Goal: Information Seeking & Learning: Learn about a topic

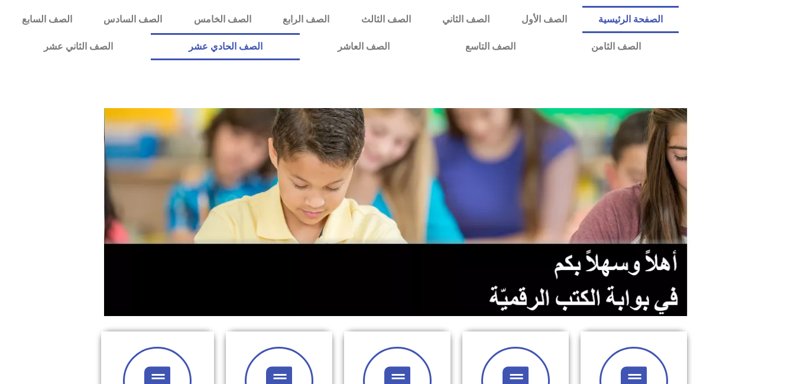
click at [300, 44] on link "الصف الحادي عشر" at bounding box center [226, 46] width 150 height 27
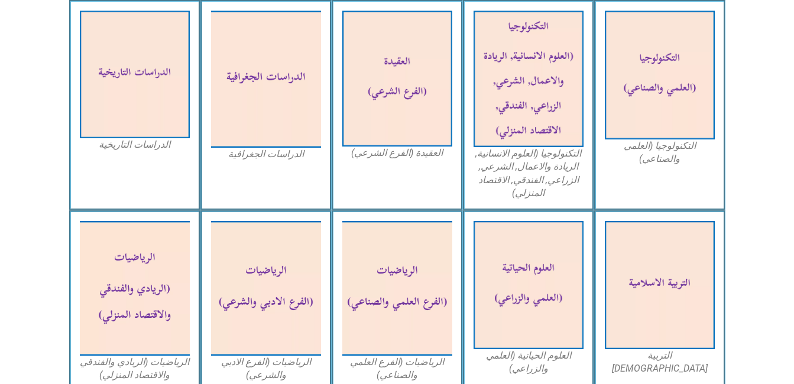
scroll to position [615, 0]
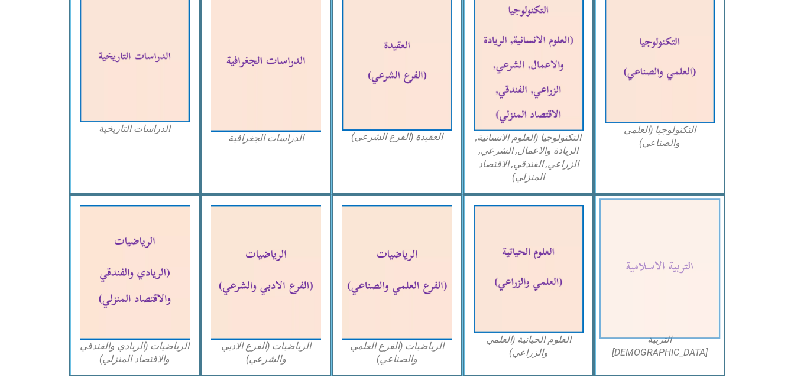
click at [671, 274] on img at bounding box center [659, 269] width 121 height 141
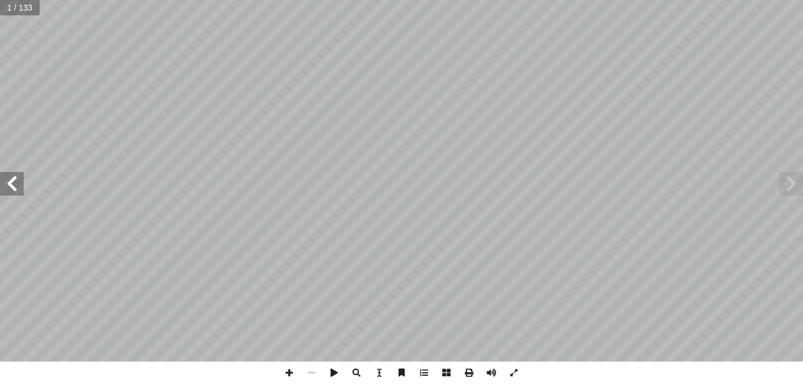
click at [35, 9] on input "text" at bounding box center [20, 7] width 40 height 15
type input "**"
click at [15, 186] on span at bounding box center [12, 184] width 24 height 24
click at [288, 370] on span at bounding box center [289, 373] width 22 height 22
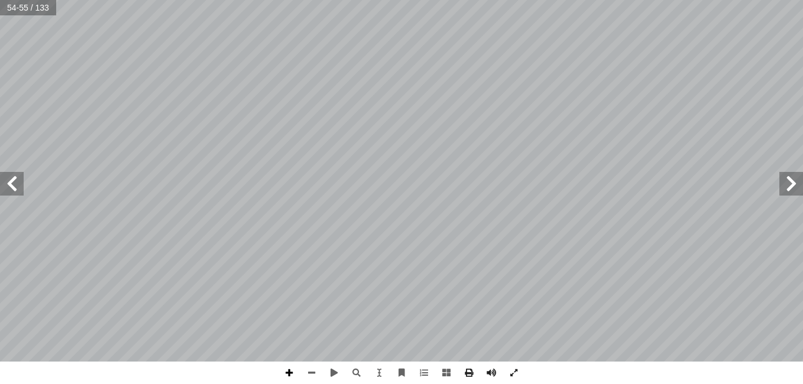
click at [286, 377] on span at bounding box center [289, 373] width 22 height 22
click at [291, 371] on span at bounding box center [289, 373] width 22 height 22
click at [287, 375] on span at bounding box center [289, 373] width 22 height 22
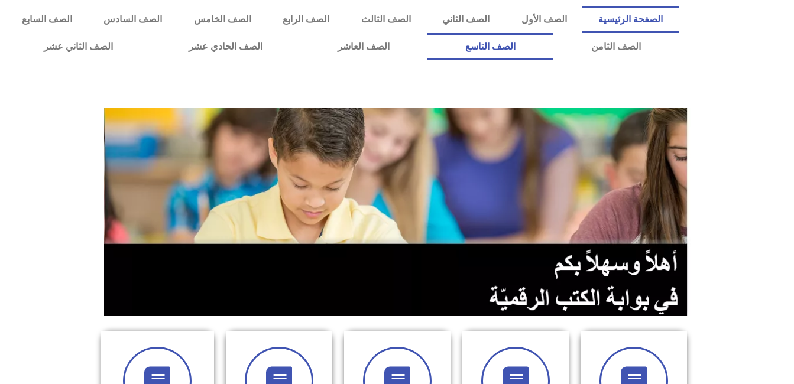
click at [427, 33] on link "الصف التاسع" at bounding box center [490, 46] width 126 height 27
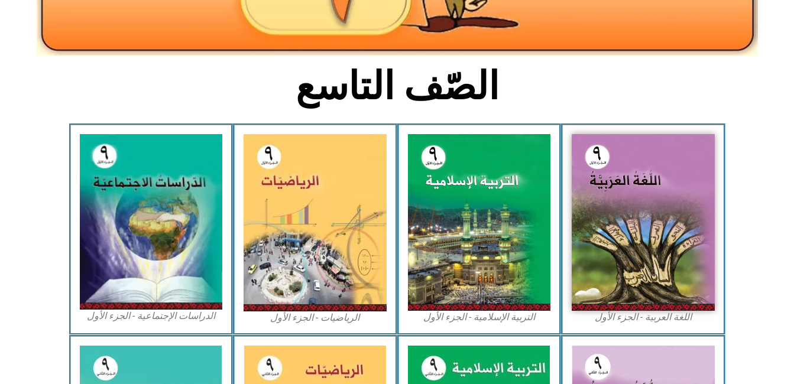
scroll to position [284, 0]
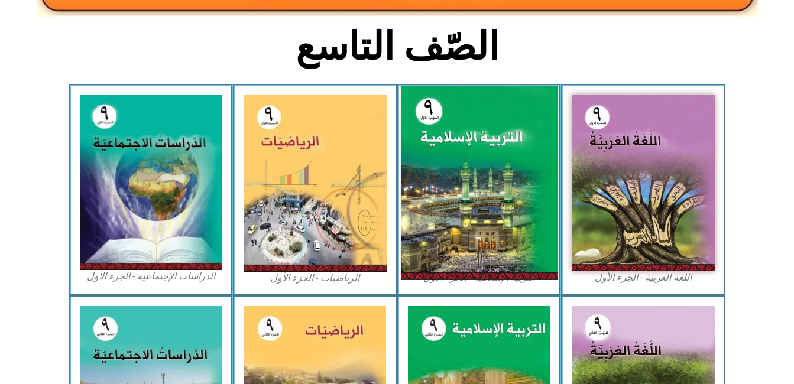
click at [485, 142] on img at bounding box center [478, 183] width 157 height 194
click at [501, 216] on img at bounding box center [478, 183] width 157 height 194
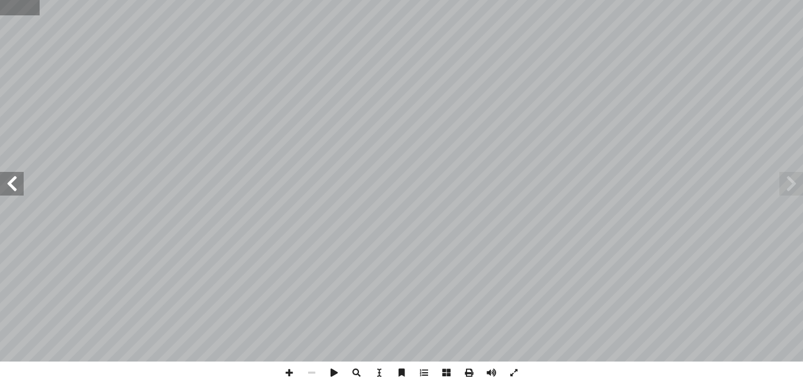
click at [33, 8] on input "text" at bounding box center [19, 7] width 39 height 15
type input "**"
click at [11, 186] on span at bounding box center [12, 184] width 24 height 24
click at [6, 183] on span at bounding box center [12, 184] width 24 height 24
click at [287, 373] on span at bounding box center [289, 373] width 22 height 22
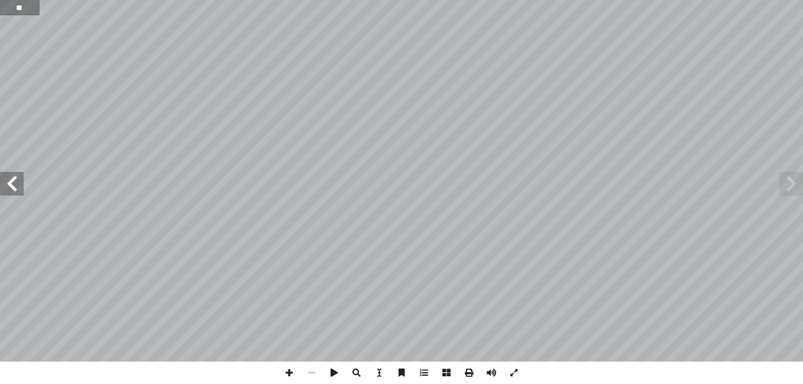
type input "**"
click at [9, 188] on span at bounding box center [12, 184] width 24 height 24
click at [288, 369] on span at bounding box center [289, 373] width 22 height 22
click at [291, 108] on html "الصفحة الرئيسية الصف الأول الصف الثاني الصف الثالث الصف الرابع الصف الخامس الصف…" at bounding box center [401, 54] width 803 height 108
click at [288, 370] on span at bounding box center [289, 373] width 22 height 22
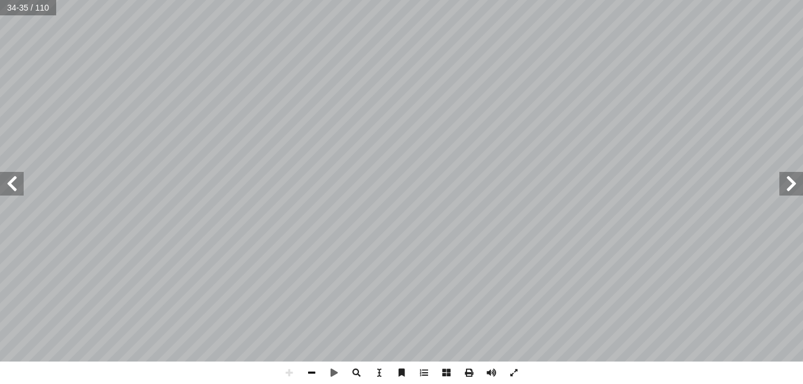
click at [312, 373] on span at bounding box center [311, 373] width 22 height 22
click at [7, 193] on span at bounding box center [12, 184] width 24 height 24
click at [293, 369] on span at bounding box center [289, 373] width 22 height 22
click at [313, 374] on div "ه تعالى، قال ّ حريم لغير الل َّ حليل والت َّ حق الت ُ عطاء إ ا بما سواه، و ُ سل…" at bounding box center [401, 192] width 803 height 384
click at [313, 374] on span at bounding box center [311, 373] width 22 height 22
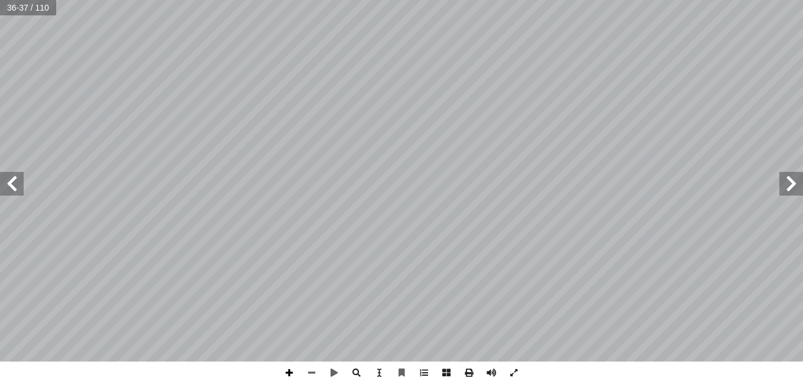
click at [291, 372] on span at bounding box center [289, 373] width 22 height 22
